Goal: Check status

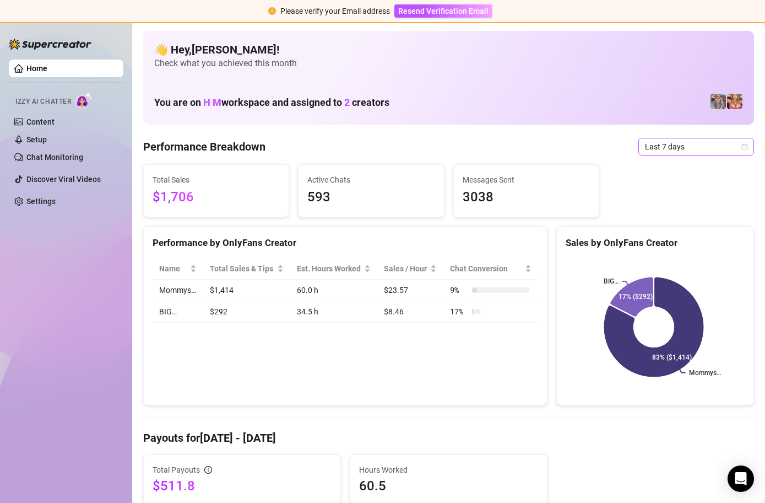
click at [730, 146] on span "Last 7 days" at bounding box center [696, 146] width 103 height 17
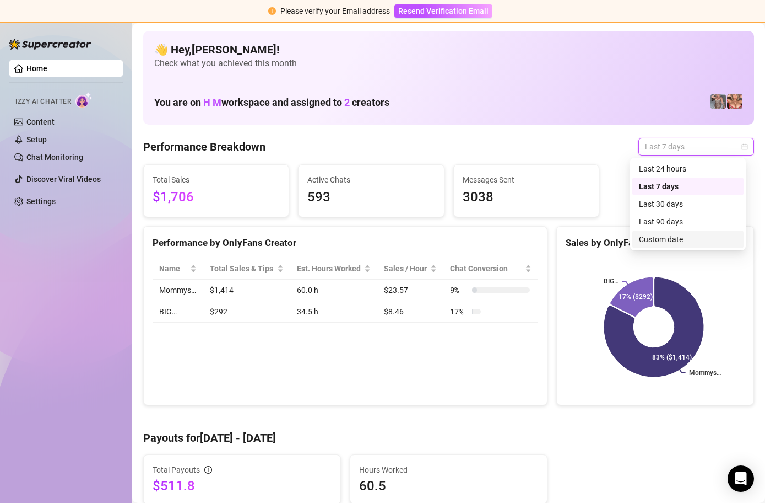
click at [699, 245] on div "Custom date" at bounding box center [688, 239] width 111 height 18
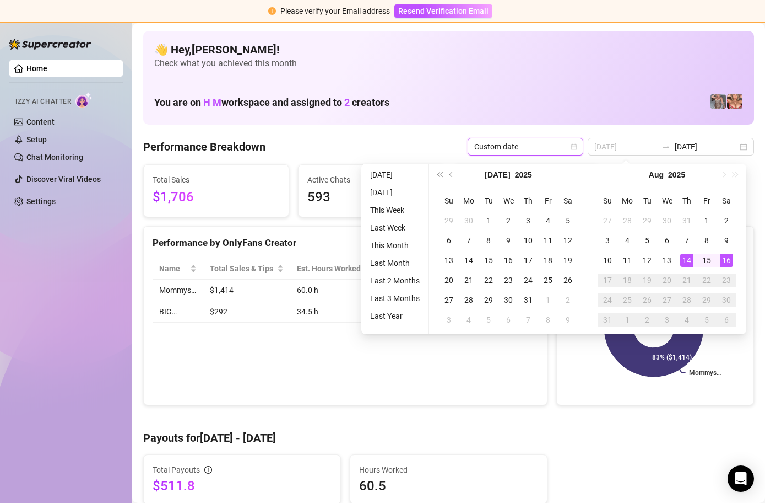
type input "[DATE]"
click at [725, 263] on div "16" at bounding box center [726, 260] width 13 height 13
type input "[DATE]"
